Goal: Complete application form

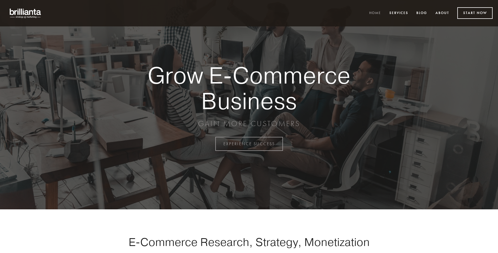
scroll to position [1413, 0]
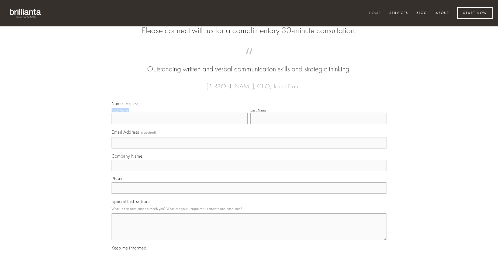
type input "[PERSON_NAME]"
click at [318, 124] on input "Last Name" at bounding box center [318, 118] width 136 height 11
type input "[PERSON_NAME]"
click at [249, 149] on input "Email Address (required)" at bounding box center [249, 142] width 275 height 11
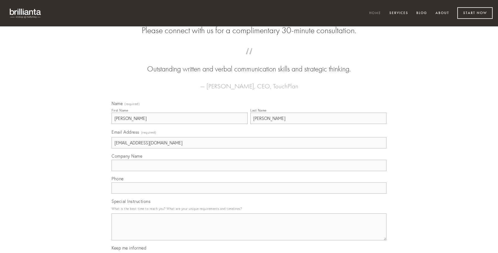
type input "[EMAIL_ADDRESS][DOMAIN_NAME]"
click at [249, 171] on input "Company Name" at bounding box center [249, 165] width 275 height 11
type input "taedium"
click at [249, 194] on input "text" at bounding box center [249, 188] width 275 height 11
click at [249, 232] on textarea "Special Instructions" at bounding box center [249, 227] width 275 height 27
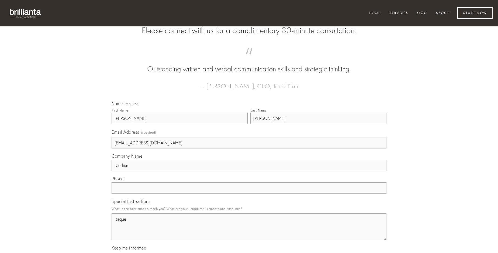
type textarea "itaque"
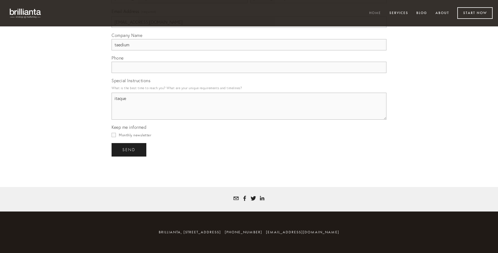
click at [129, 150] on span "send" at bounding box center [128, 149] width 13 height 5
